Goal: Task Accomplishment & Management: Use online tool/utility

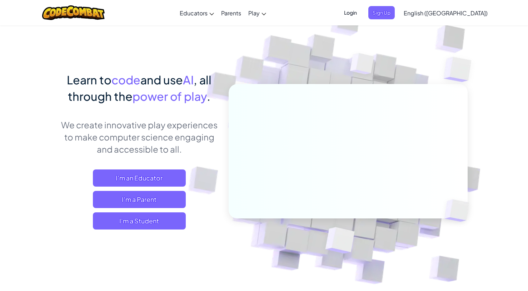
scroll to position [16, 0]
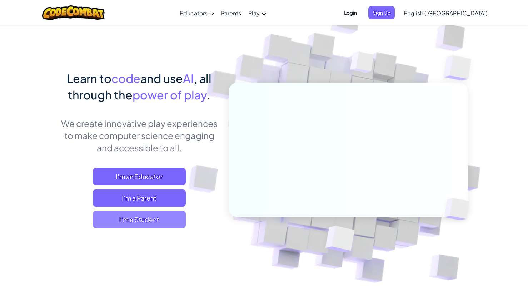
click at [126, 216] on span "I'm a Student" at bounding box center [139, 219] width 93 height 17
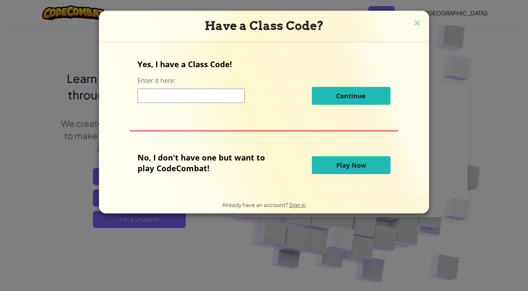
click at [190, 96] on input at bounding box center [191, 96] width 107 height 14
click at [198, 66] on p "Yes, I have a Class Code!" at bounding box center [264, 64] width 253 height 11
click at [358, 165] on span "Play Now" at bounding box center [351, 165] width 30 height 9
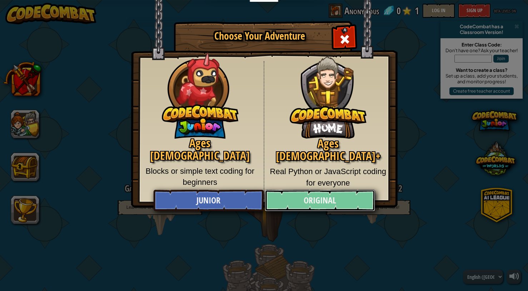
click at [311, 204] on link "Original" at bounding box center [320, 200] width 110 height 21
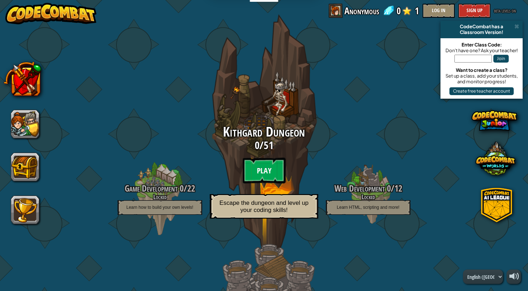
click at [274, 181] on btn "Play" at bounding box center [264, 171] width 43 height 26
